Goal: Information Seeking & Learning: Check status

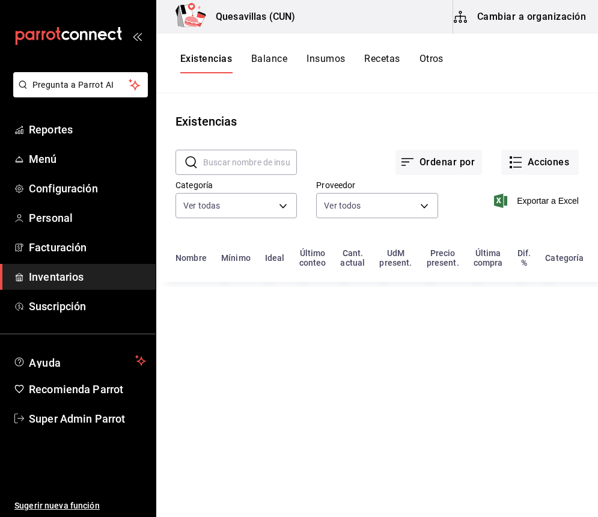
click at [63, 173] on ul "Reportes Menú Configuración Personal Facturación Inventarios Suscripción" at bounding box center [78, 218] width 156 height 203
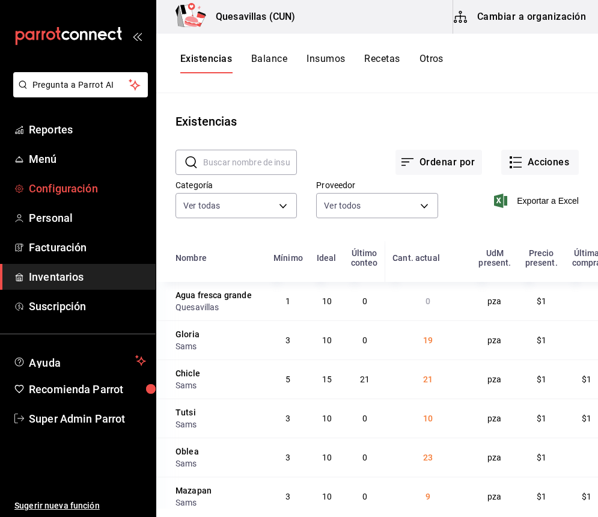
click at [55, 196] on span "Configuración" at bounding box center [87, 188] width 117 height 16
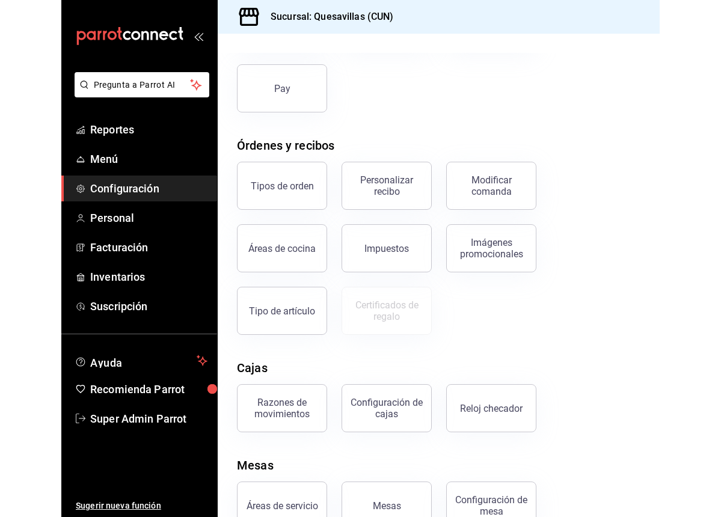
scroll to position [218, 0]
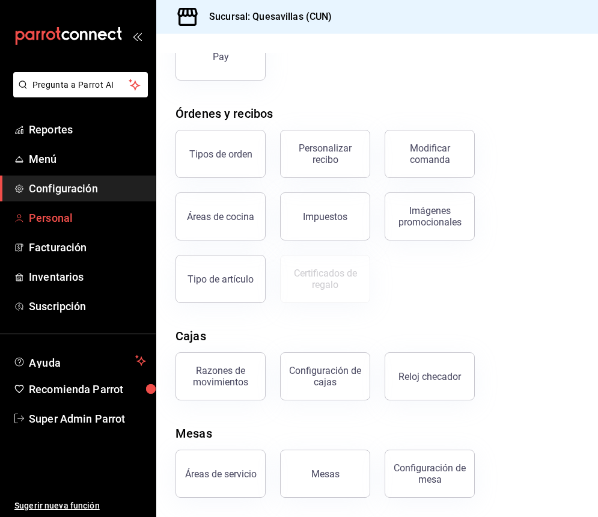
click at [106, 213] on span "Personal" at bounding box center [87, 218] width 117 height 16
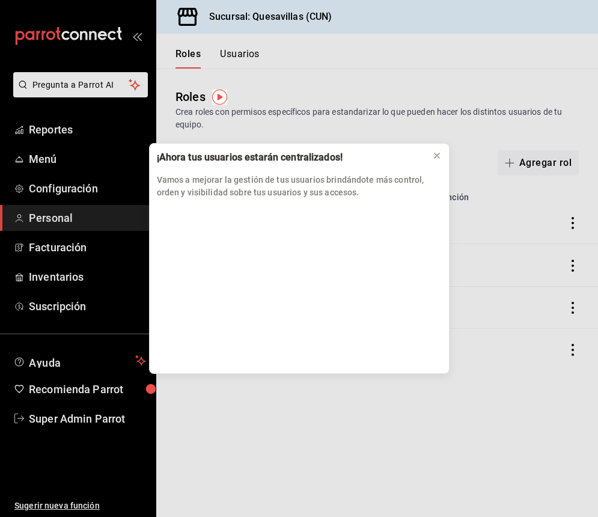
click at [89, 141] on div "¡Ahora tus usuarios estarán centralizados! Vamos a mejorar la gestión de tus us…" at bounding box center [299, 258] width 598 height 517
click at [70, 135] on div "¡Ahora tus usuarios estarán centralizados! Vamos a mejorar la gestión de tus us…" at bounding box center [299, 258] width 598 height 517
click at [436, 157] on icon at bounding box center [437, 155] width 5 height 5
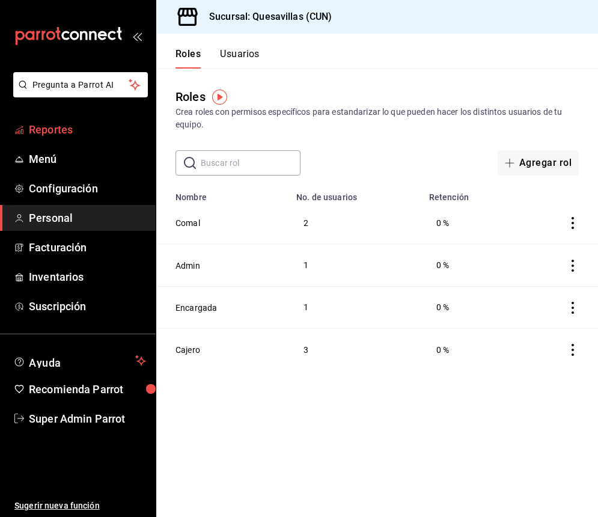
click at [59, 126] on span "Reportes" at bounding box center [87, 129] width 117 height 16
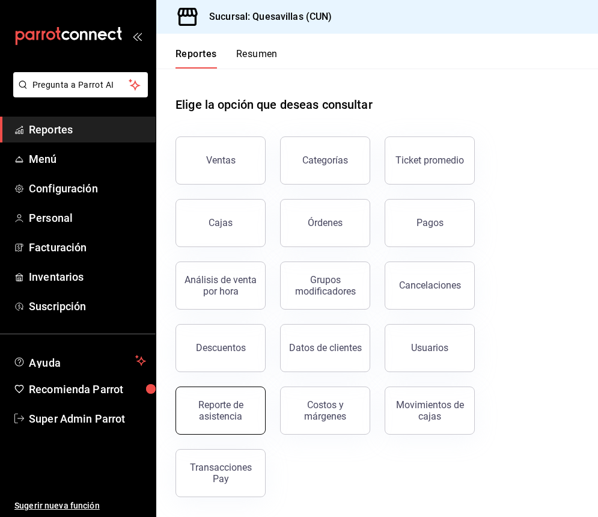
click at [208, 416] on div "Reporte de asistencia" at bounding box center [220, 410] width 75 height 23
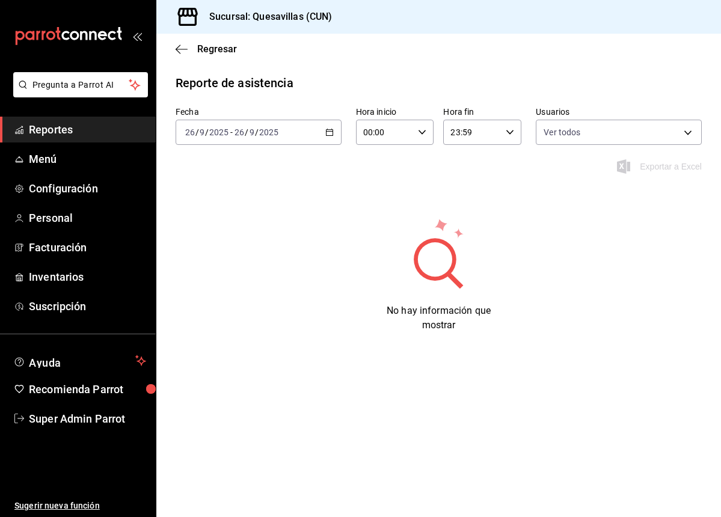
click at [322, 138] on div "2025-09-26 26 / 9 / 2025 - 2025-09-26 26 / 9 / 2025" at bounding box center [259, 132] width 166 height 25
click at [224, 162] on span "Hoy" at bounding box center [232, 168] width 93 height 13
click at [302, 137] on div "2025-09-26 26 / 9 / 2025 - 2025-09-26 26 / 9 / 2025" at bounding box center [259, 132] width 166 height 25
click at [399, 392] on main "Regresar Reporte de asistencia Fecha 2025-09-26 26 / 9 / 2025 - 2025-09-26 26 /…" at bounding box center [438, 275] width 565 height 483
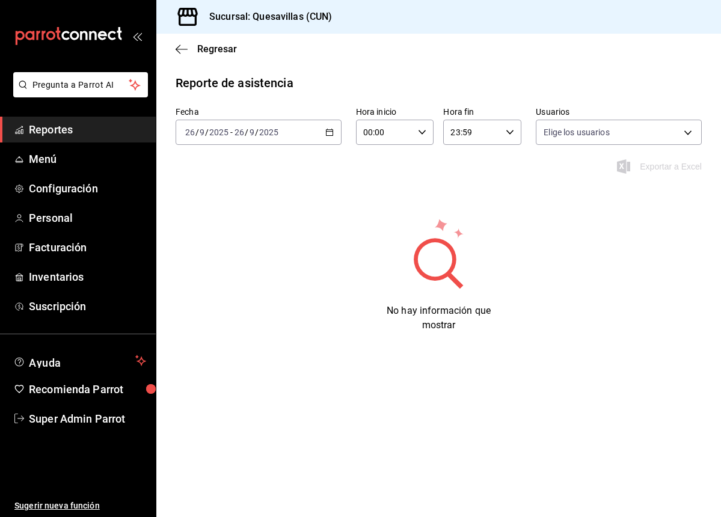
type input "dda32a44-f495-46d7-a9da-21ff4cb8c447,02fcf2d5-d6e9-440c-976f-c42d4cab9d37,14b37…"
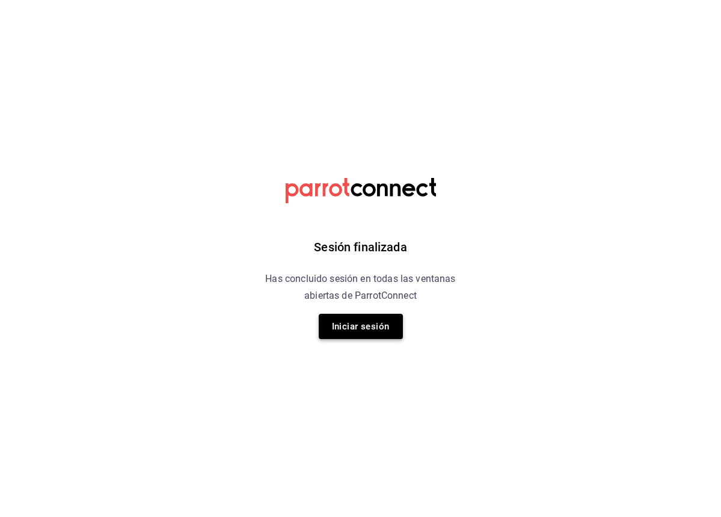
click at [382, 333] on button "Iniciar sesión" at bounding box center [361, 326] width 84 height 25
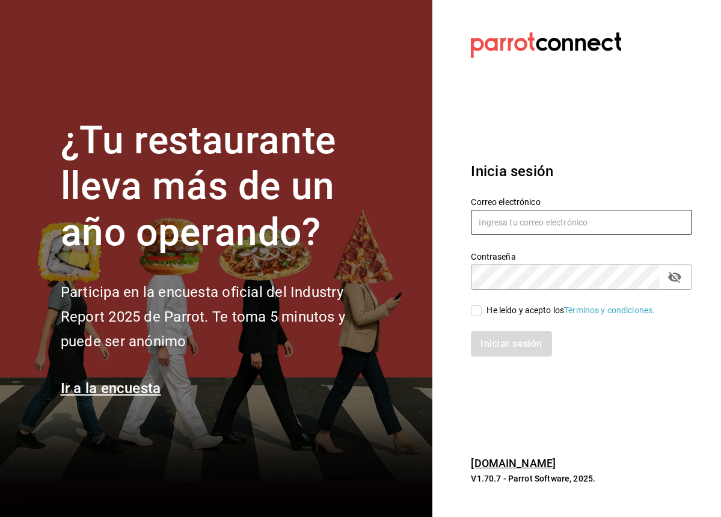
type input "[EMAIL_ADDRESS][DOMAIN_NAME]"
click at [560, 228] on input "[EMAIL_ADDRESS][DOMAIN_NAME]" at bounding box center [581, 222] width 221 height 25
click at [495, 313] on div "He leído y acepto los Términos y condiciones." at bounding box center [570, 310] width 168 height 13
click at [482, 313] on input "He leído y acepto los Términos y condiciones." at bounding box center [476, 310] width 11 height 11
checkbox input "true"
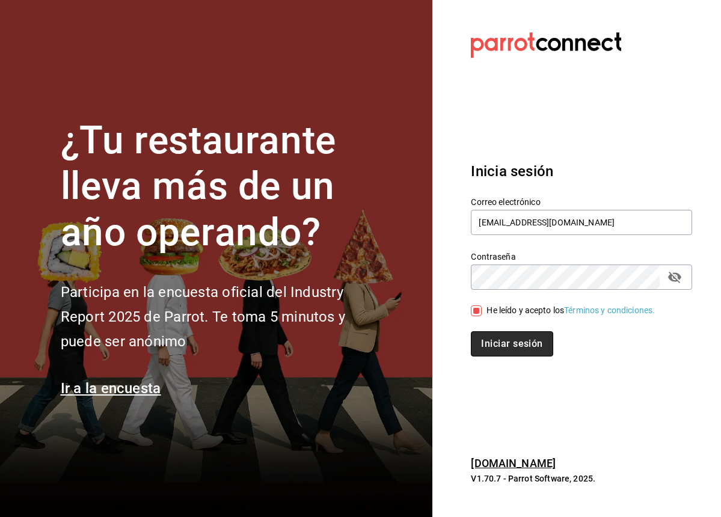
click at [510, 346] on button "Iniciar sesión" at bounding box center [512, 343] width 82 height 25
